Goal: Contribute content: Contribute content

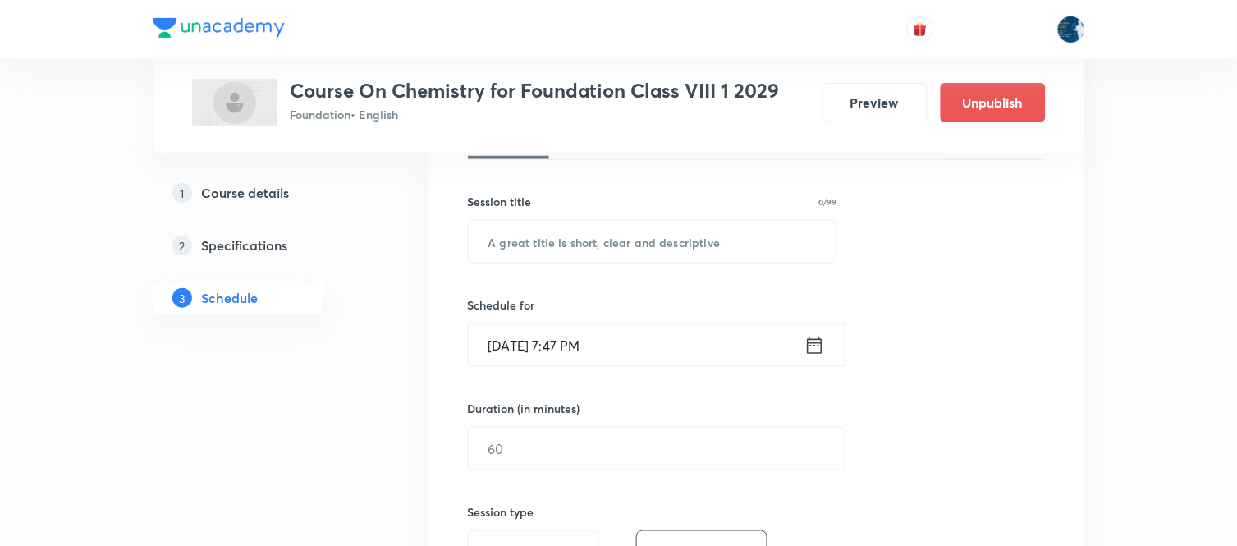
scroll to position [273, 0]
click at [588, 251] on input "text" at bounding box center [653, 241] width 368 height 42
type input "Synthetic Fibres and Plastics"
click at [573, 355] on input "Oct 8, 2025, 7:47 PM" at bounding box center [637, 344] width 336 height 42
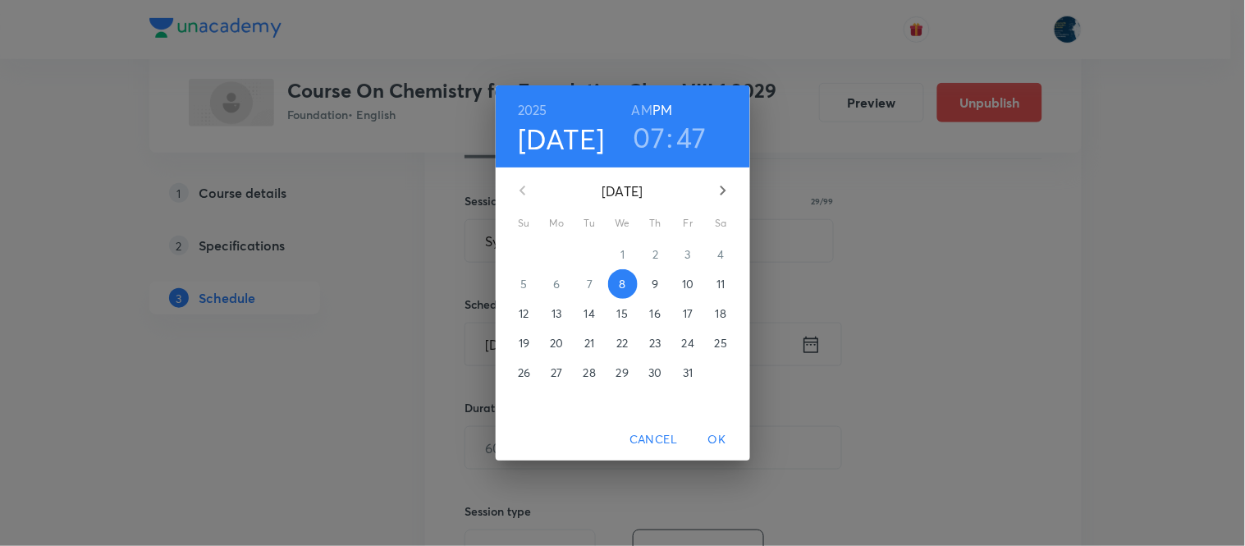
click at [694, 135] on h3 "47" at bounding box center [692, 137] width 30 height 34
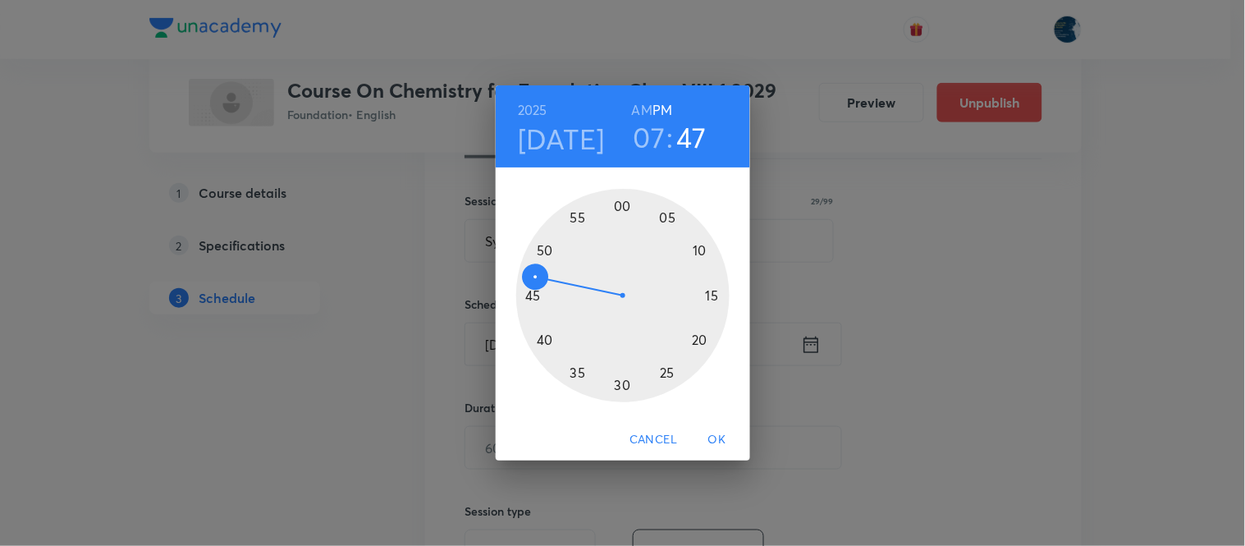
click at [542, 249] on div at bounding box center [622, 295] width 213 height 213
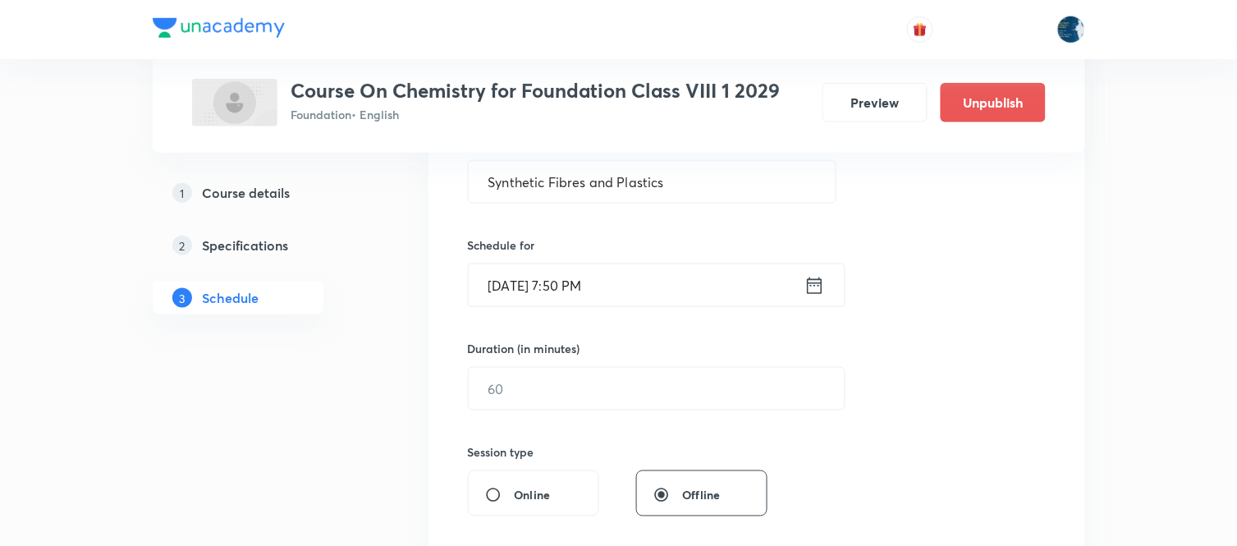
scroll to position [364, 0]
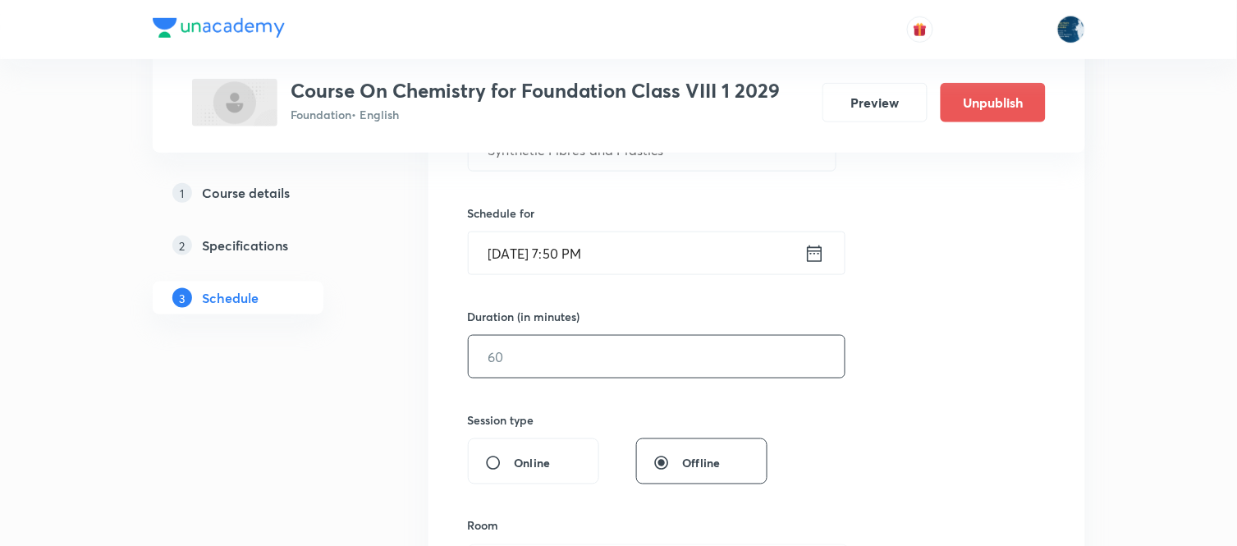
click at [589, 364] on input "text" at bounding box center [657, 357] width 376 height 42
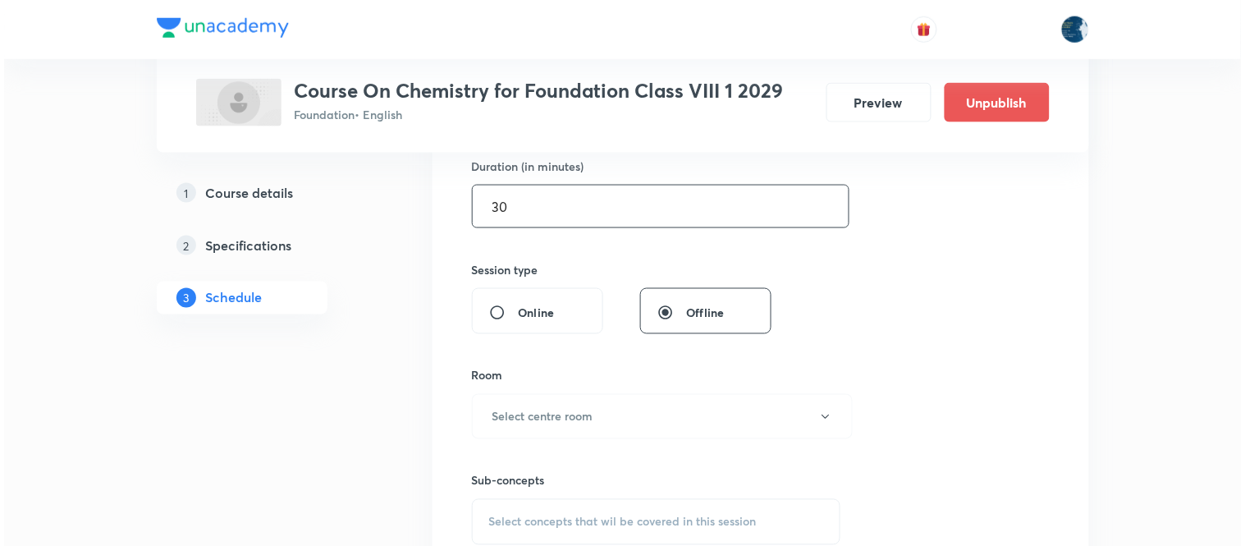
scroll to position [547, 0]
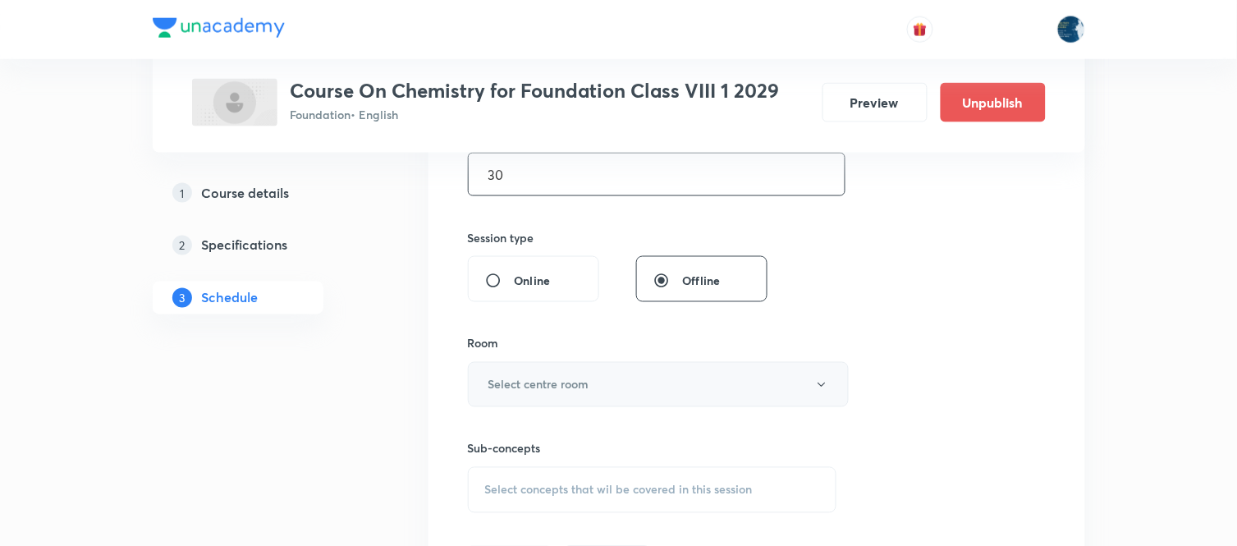
type input "30"
click at [566, 386] on h6 "Select centre room" at bounding box center [538, 384] width 101 height 17
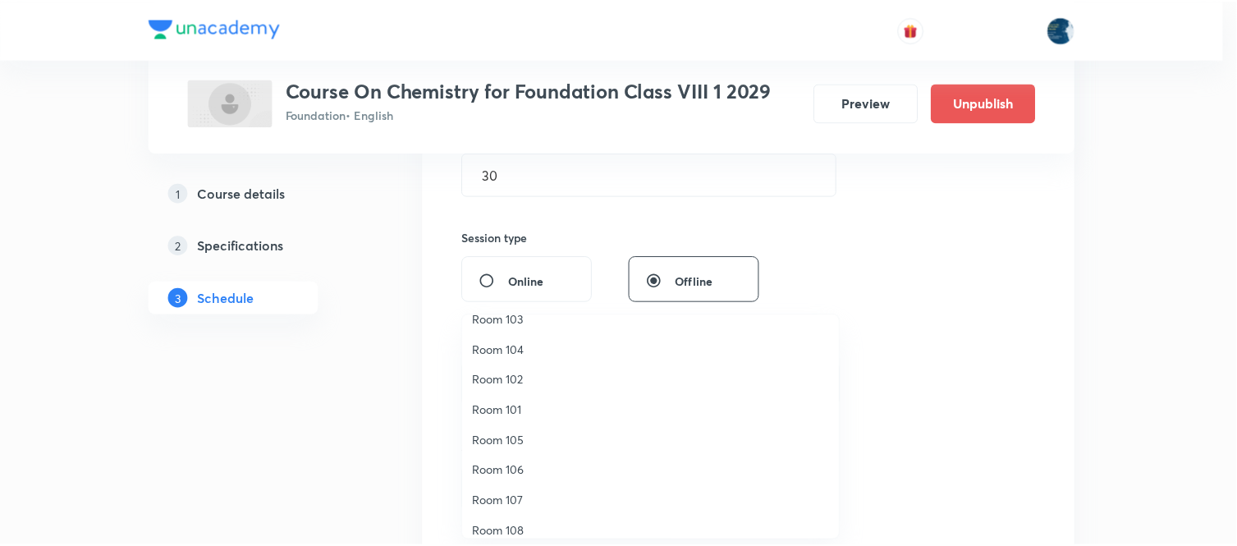
scroll to position [0, 0]
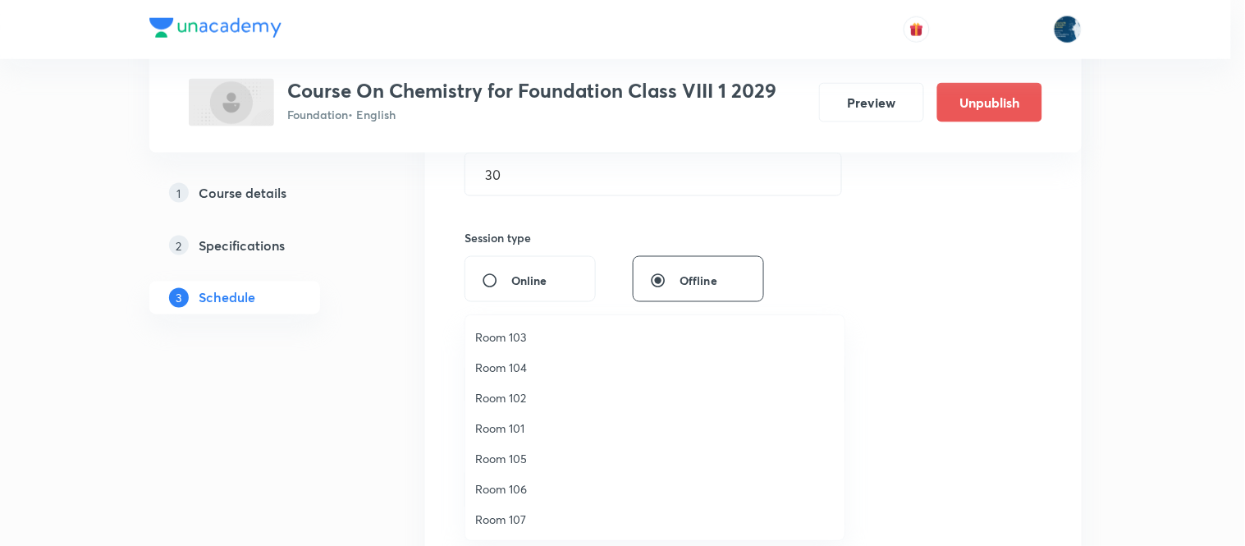
click at [520, 400] on span "Room 102" at bounding box center [654, 397] width 359 height 17
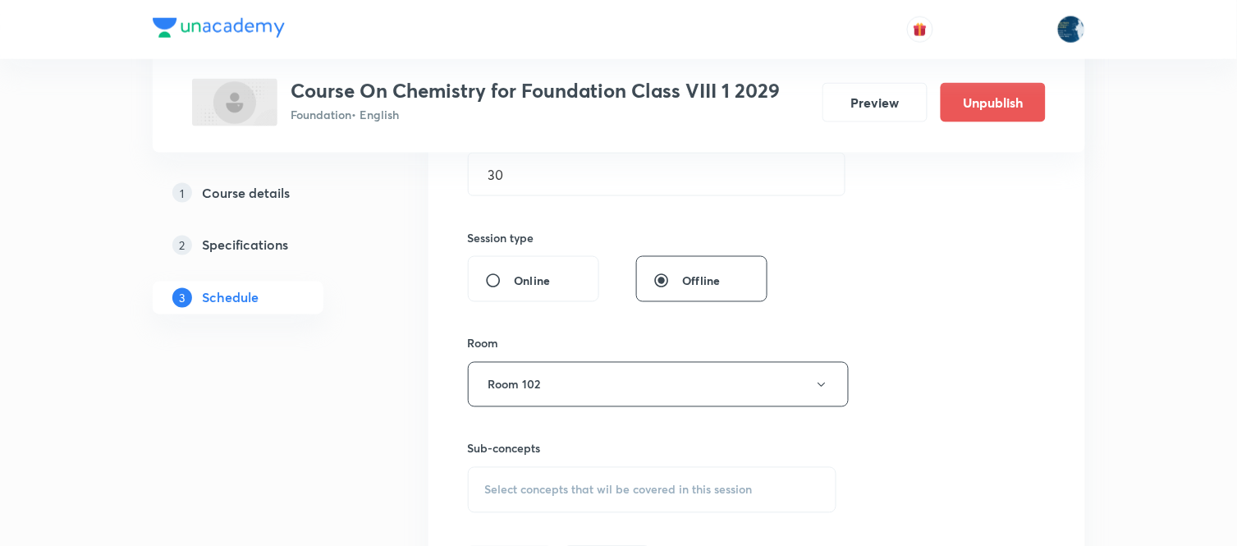
click at [938, 368] on div "Session 44 Live class Session title 29/99 Synthetic Fibres and Plastics ​ Sched…" at bounding box center [757, 193] width 578 height 771
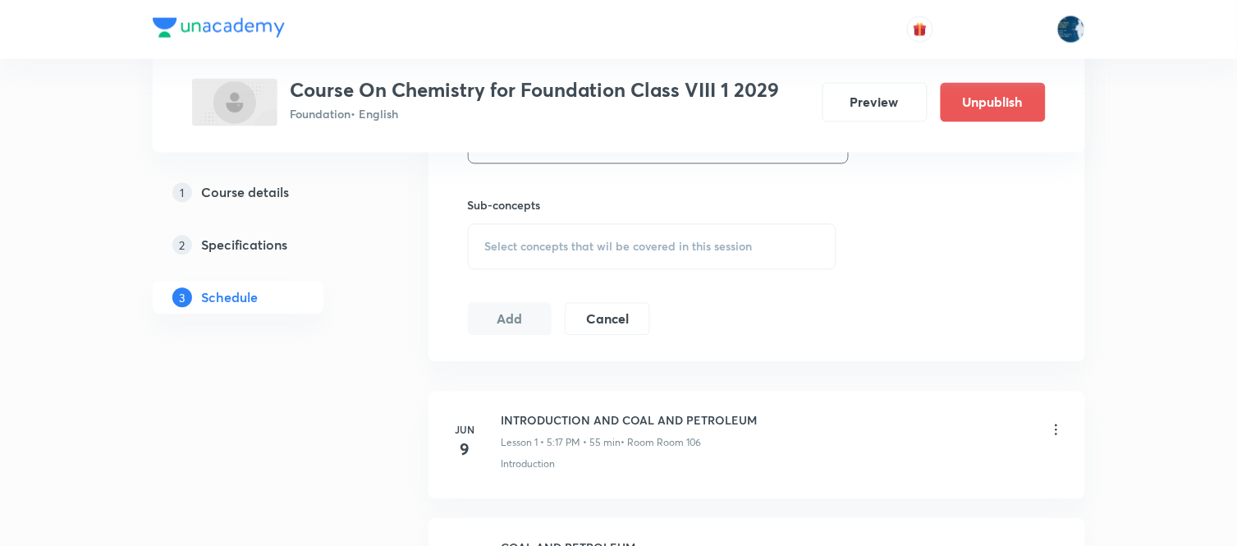
scroll to position [821, 0]
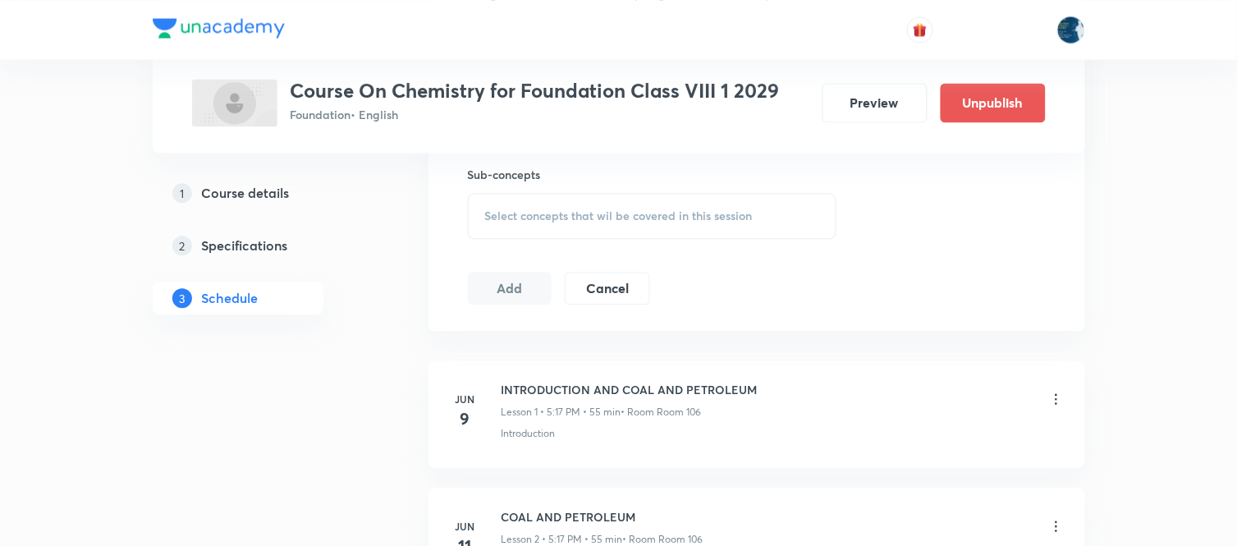
click at [702, 203] on div "Select concepts that wil be covered in this session" at bounding box center [652, 216] width 369 height 46
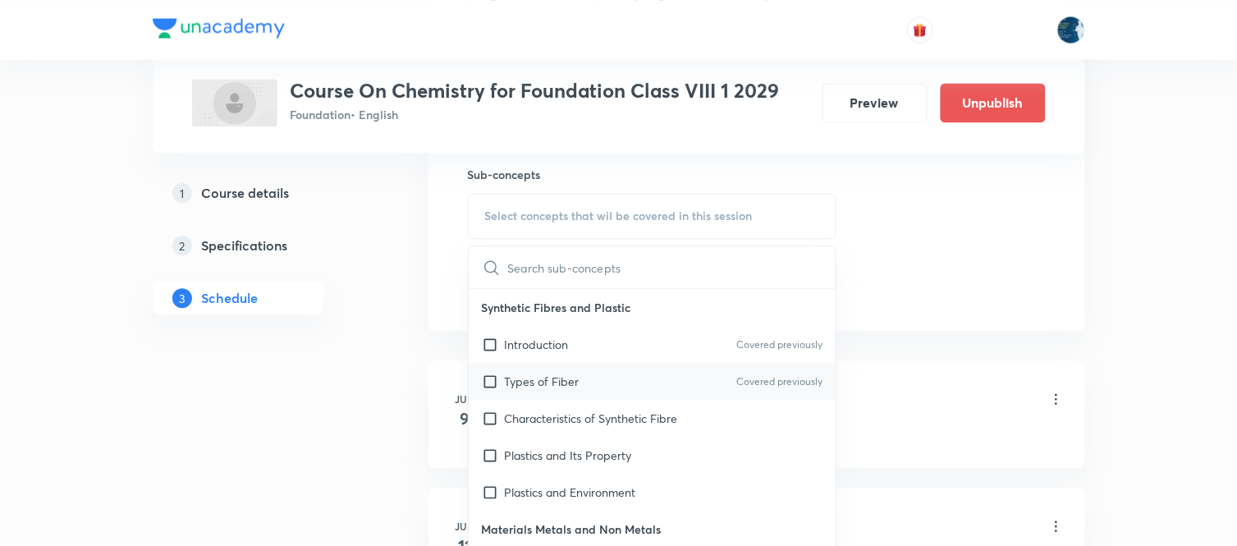
click at [492, 380] on input "checkbox" at bounding box center [493, 381] width 23 height 17
checkbox input "true"
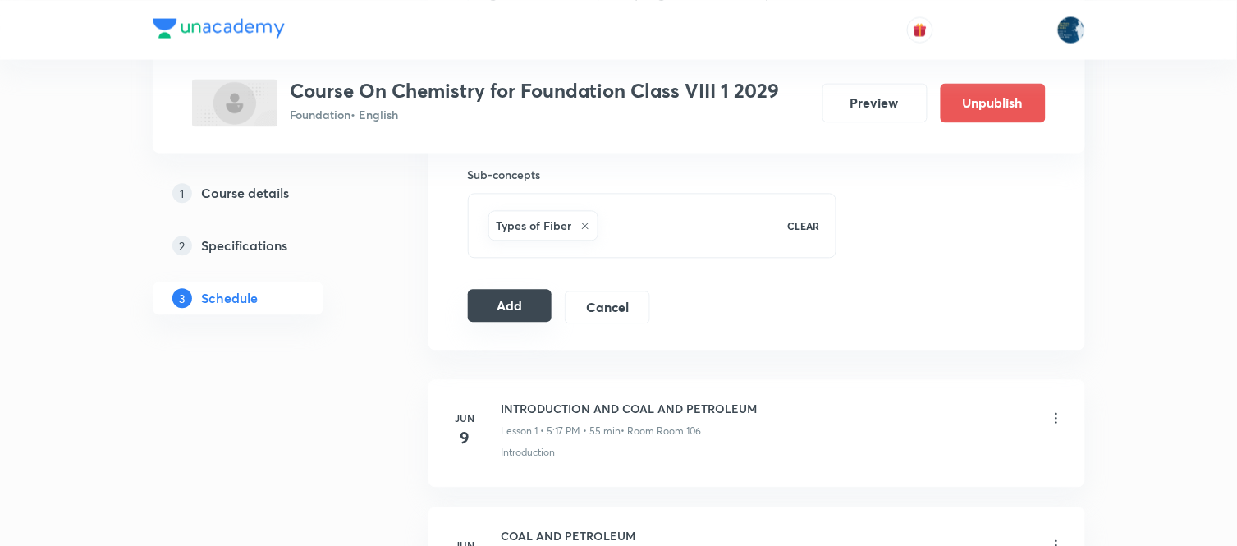
click at [513, 300] on button "Add" at bounding box center [510, 305] width 85 height 33
